Goal: Navigation & Orientation: Find specific page/section

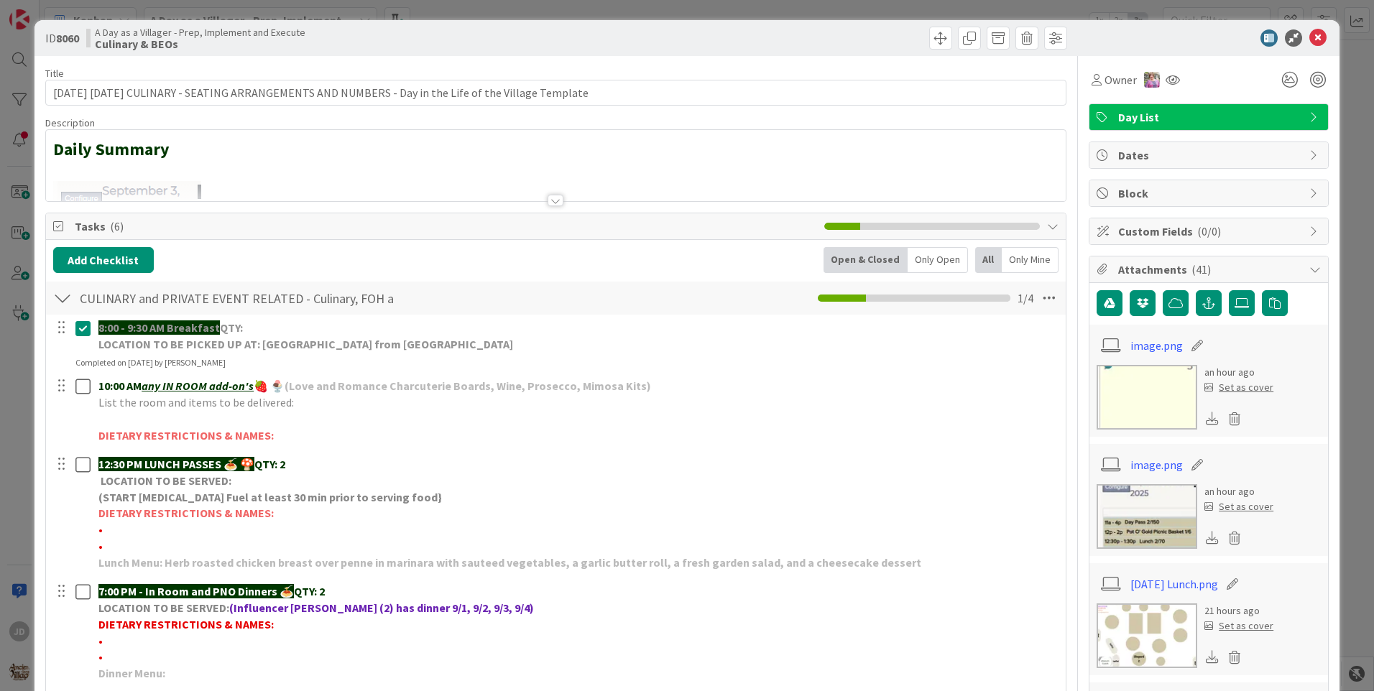
click at [1309, 32] on icon at bounding box center [1317, 37] width 17 height 17
click at [1309, 38] on icon at bounding box center [1317, 37] width 17 height 17
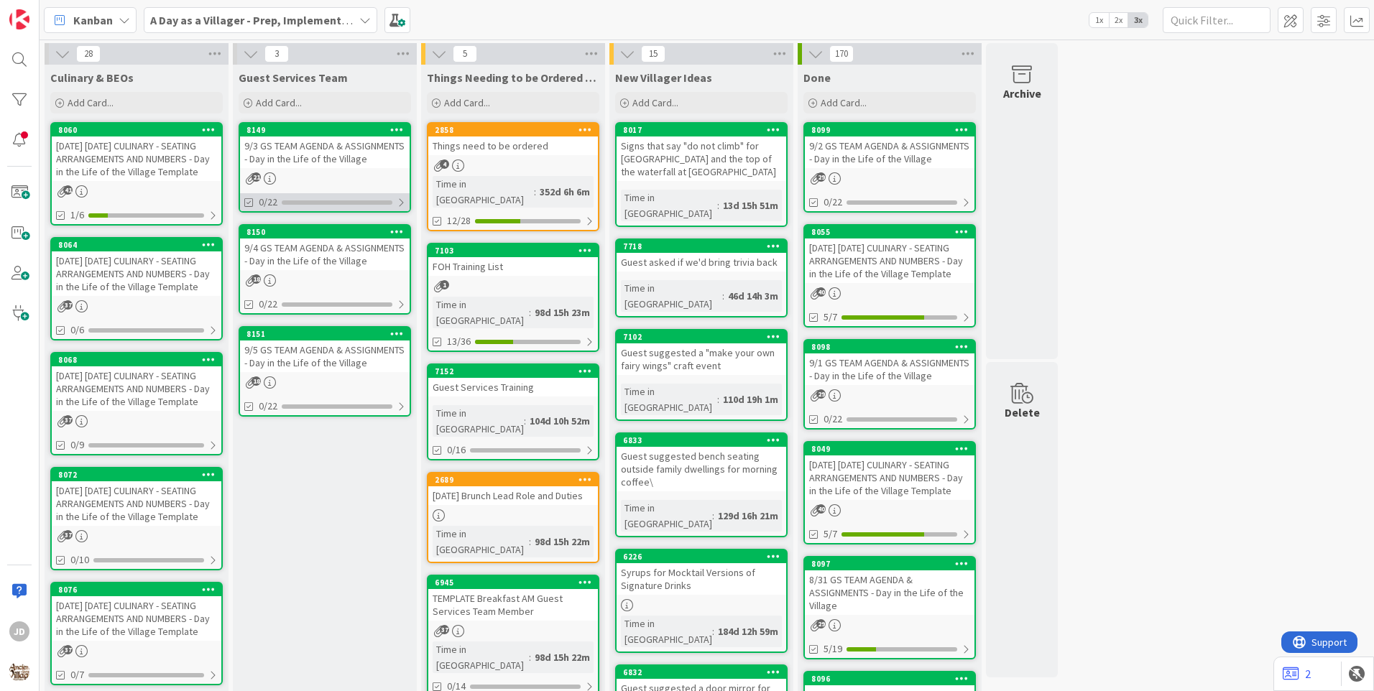
click at [315, 195] on div "0/22" at bounding box center [325, 202] width 170 height 18
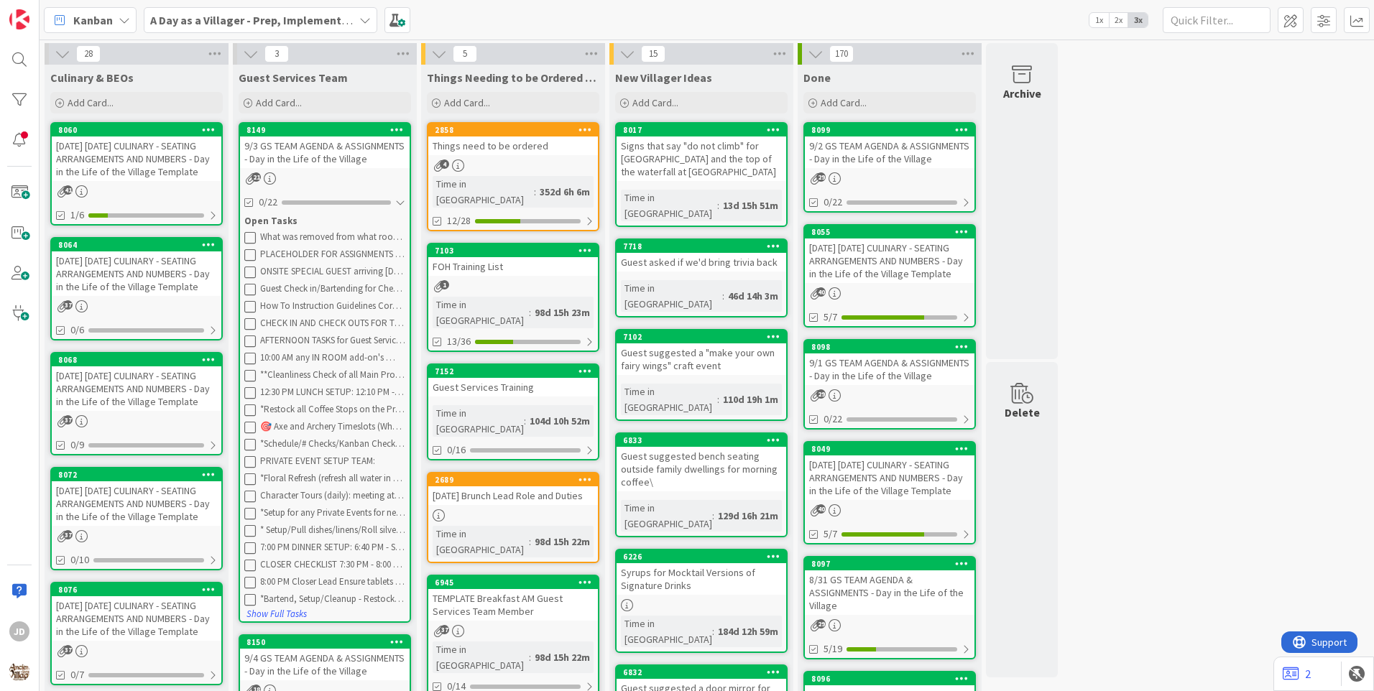
click at [330, 141] on div "9/3 GS TEAM AGENDA & ASSIGNMENTS - Day in the Life of the Village" at bounding box center [325, 153] width 170 height 32
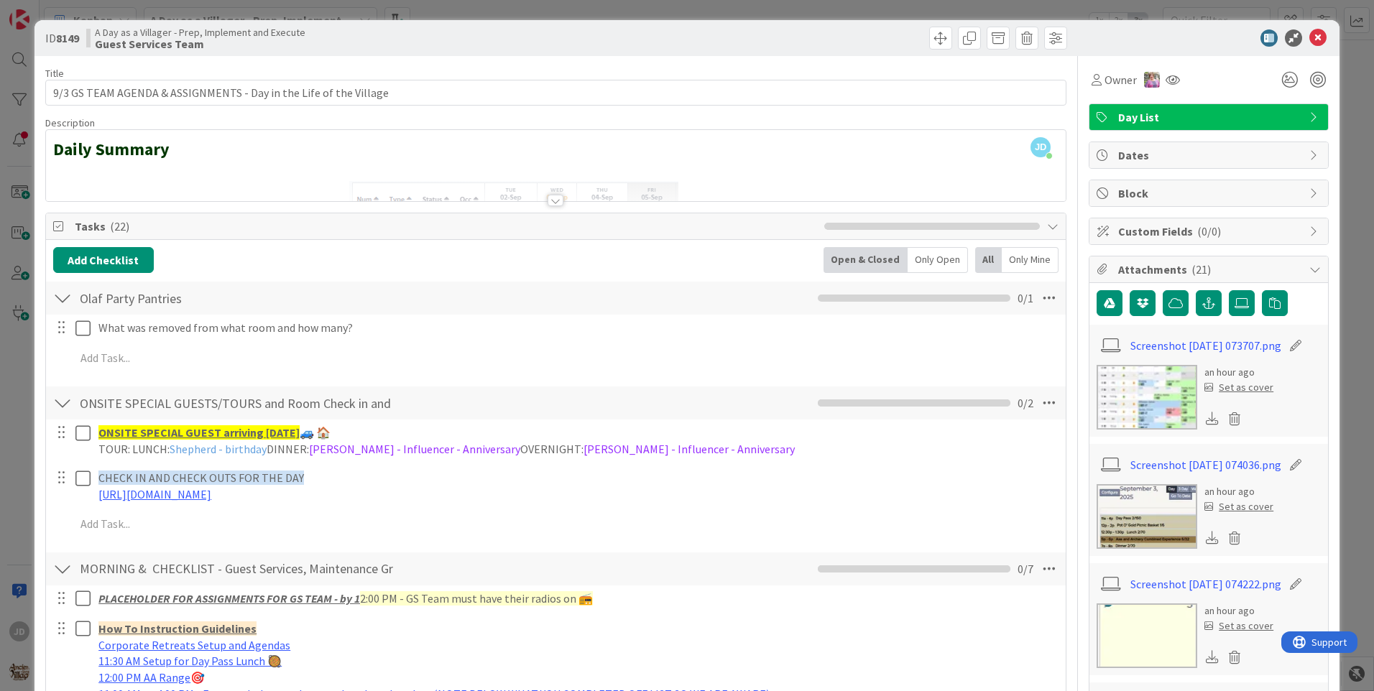
click at [1309, 34] on icon at bounding box center [1317, 37] width 17 height 17
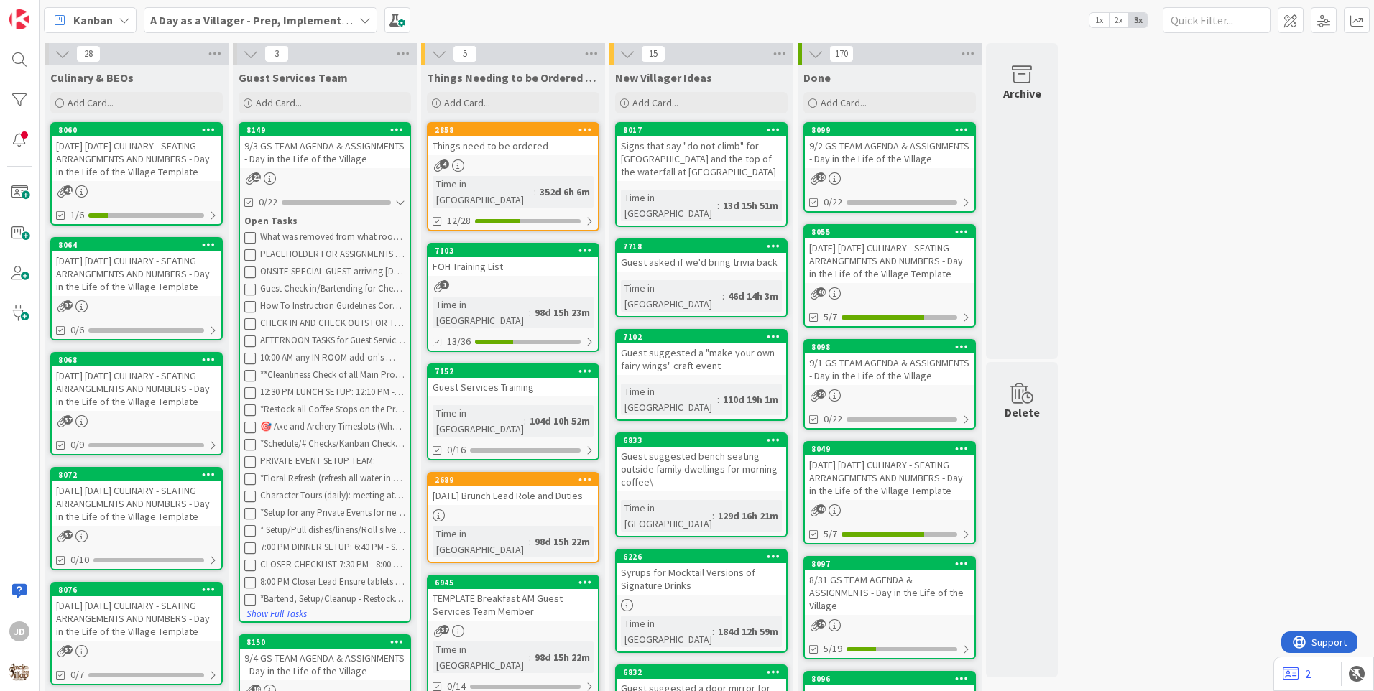
click at [178, 181] on div "[DATE] [DATE] CULINARY - SEATING ARRANGEMENTS AND NUMBERS - Day in the Life of …" at bounding box center [137, 159] width 170 height 45
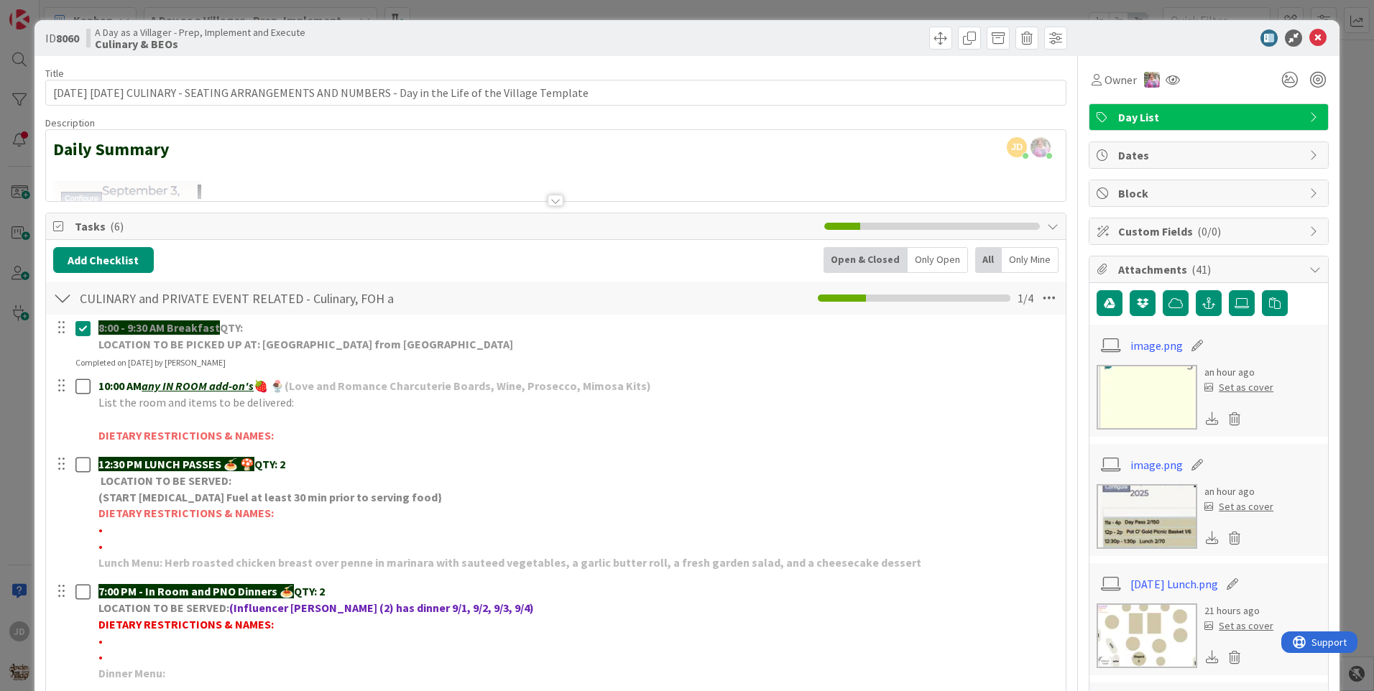
scroll to position [1, 0]
click at [1309, 31] on icon at bounding box center [1317, 37] width 17 height 17
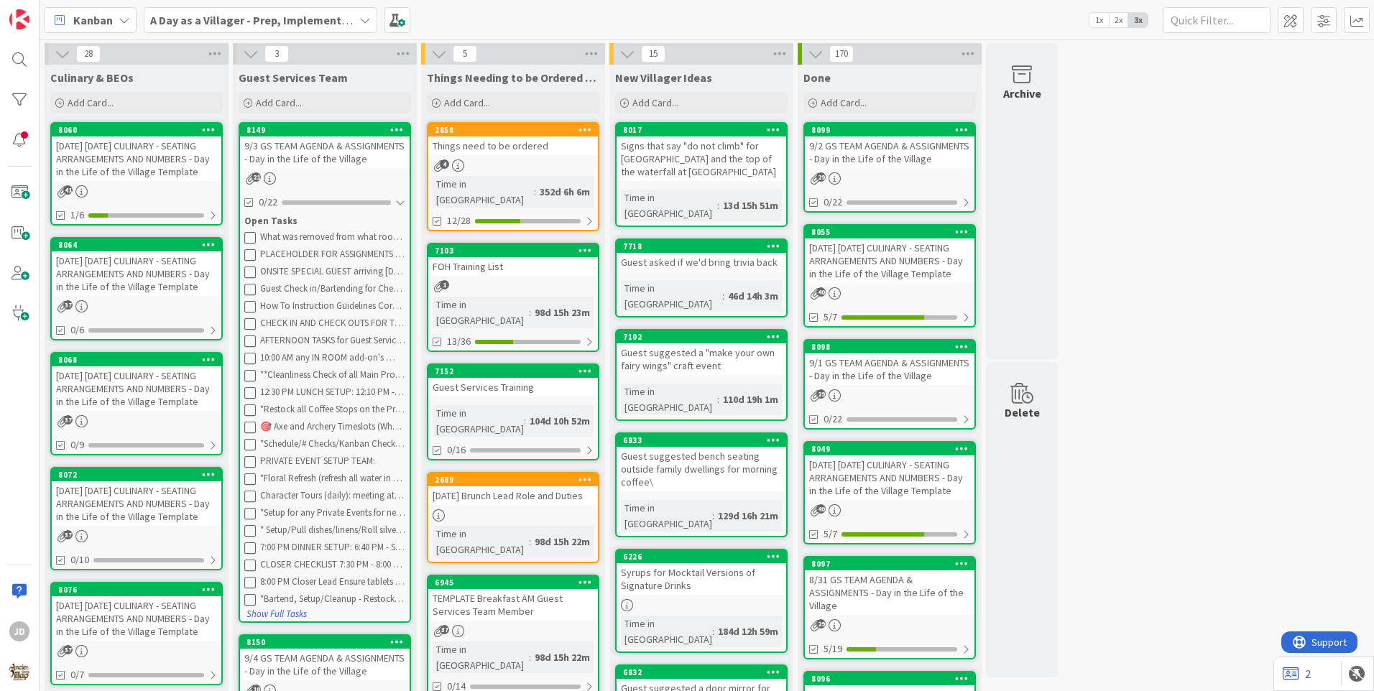
click at [109, 325] on link "8064 [DATE] [DATE] CULINARY - SEATING ARRANGEMENTS AND NUMBERS - Day in the Lif…" at bounding box center [136, 288] width 172 height 103
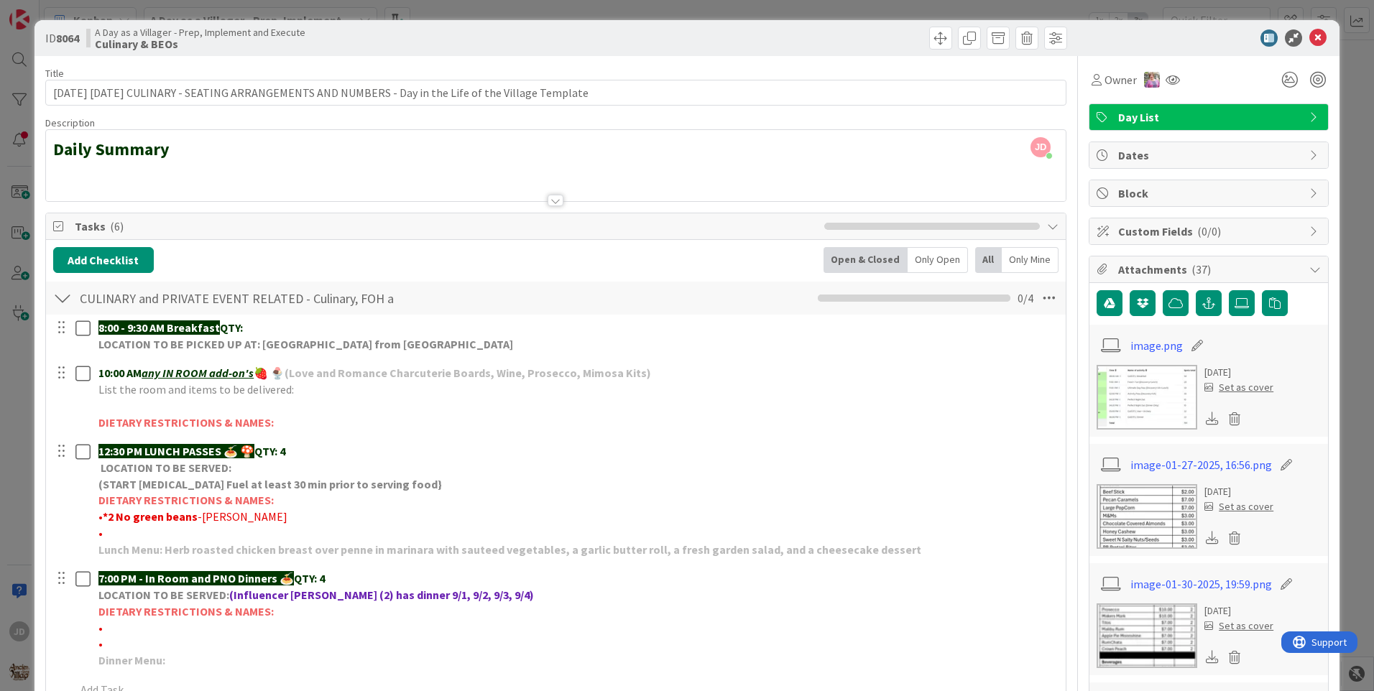
click at [1309, 32] on icon at bounding box center [1317, 37] width 17 height 17
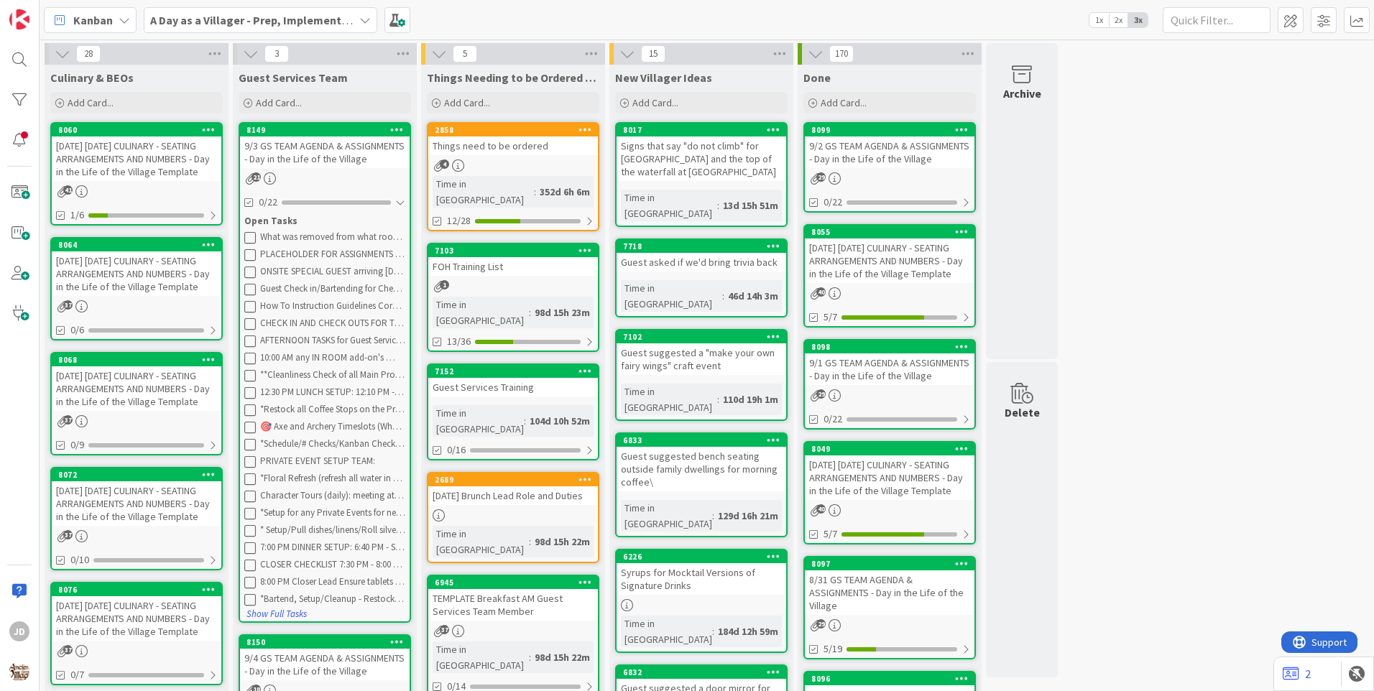
click at [143, 411] on div "[DATE] [DATE] CULINARY - SEATING ARRANGEMENTS AND NUMBERS - Day in the Life of …" at bounding box center [137, 388] width 170 height 45
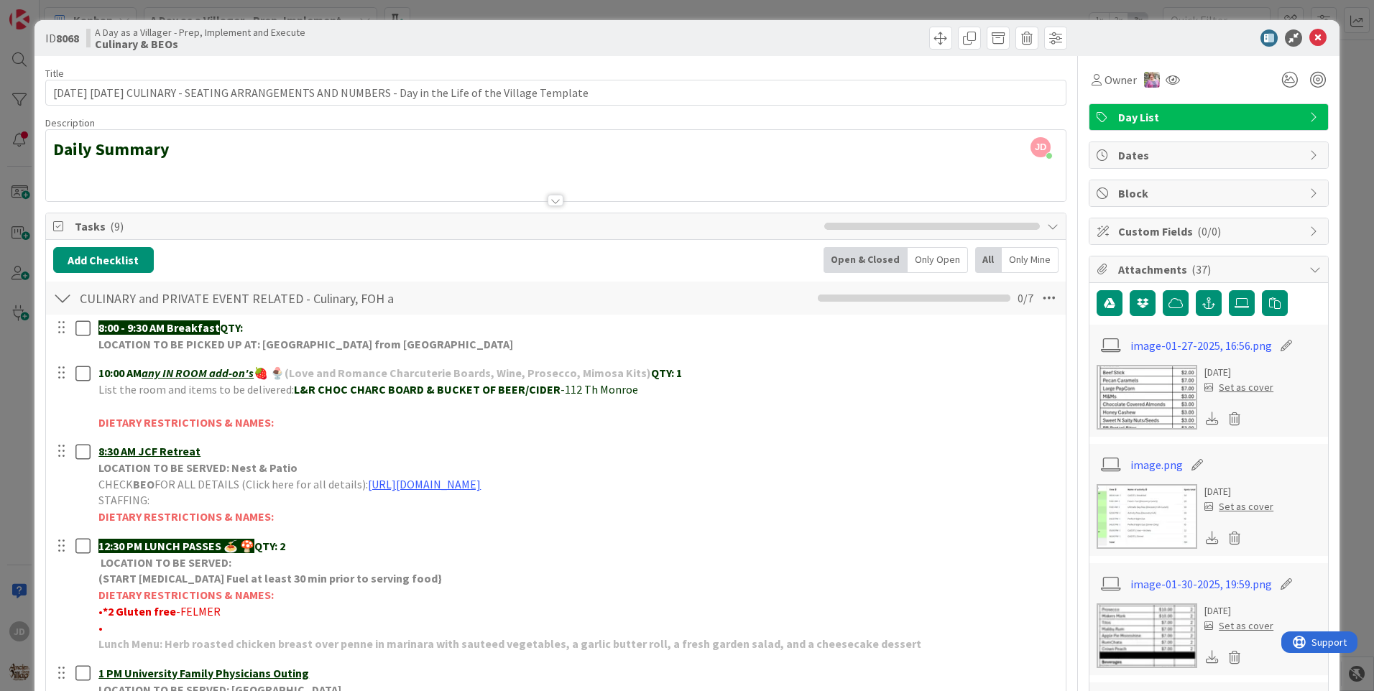
click at [1309, 42] on icon at bounding box center [1317, 37] width 17 height 17
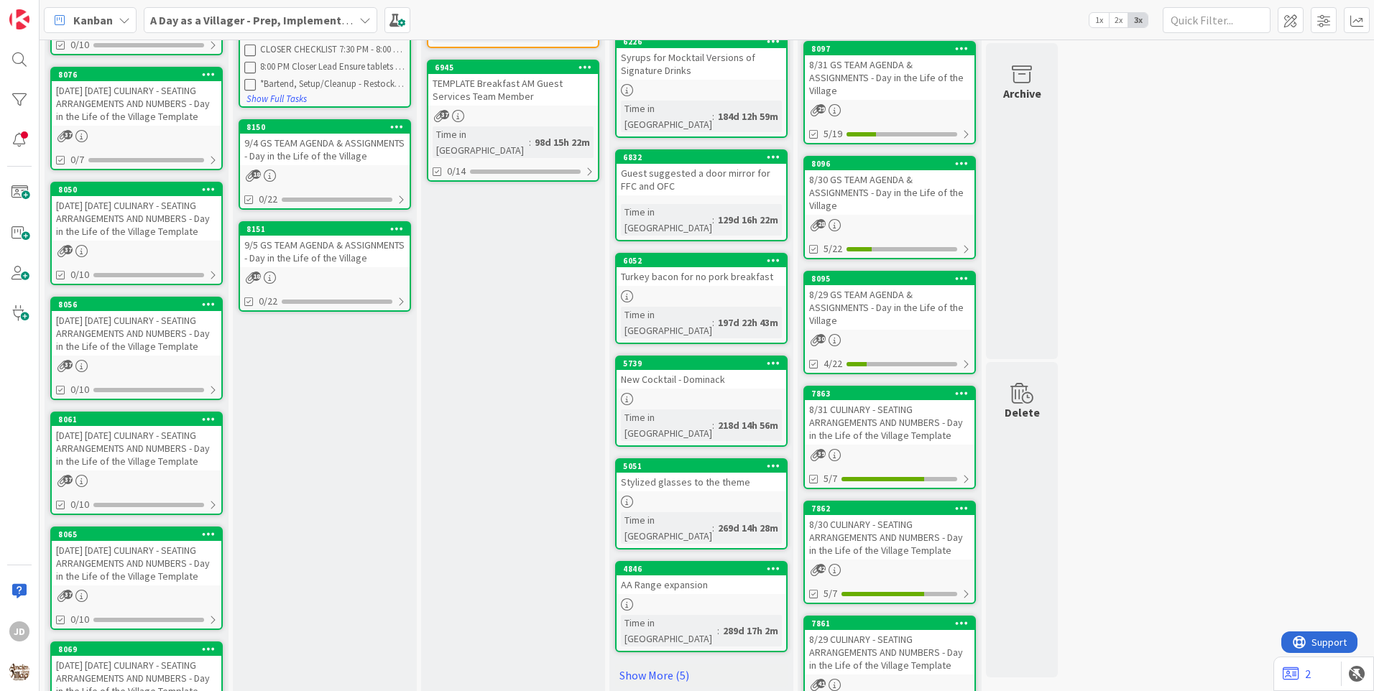
scroll to position [514, 0]
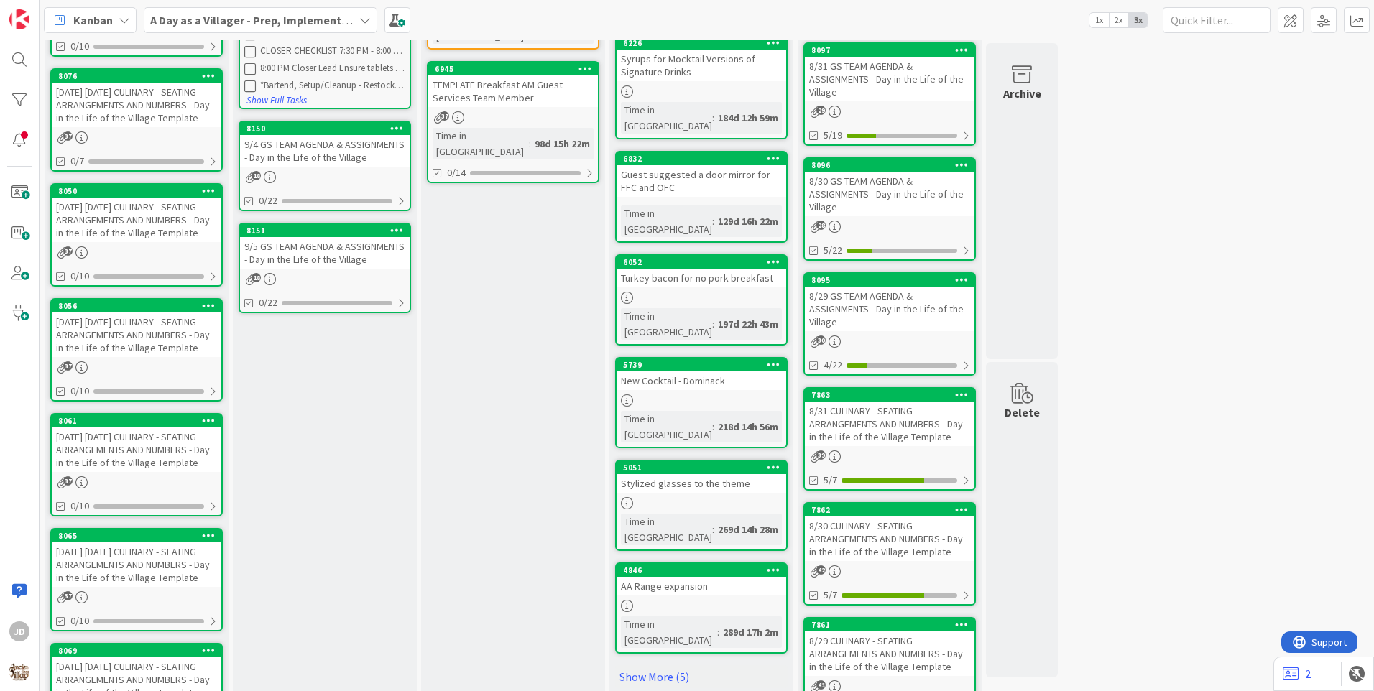
click at [356, 264] on div "9/5 GS TEAM AGENDA & ASSIGNMENTS - Day in the Life of the Village" at bounding box center [325, 253] width 170 height 32
